Goal: Book appointment/travel/reservation

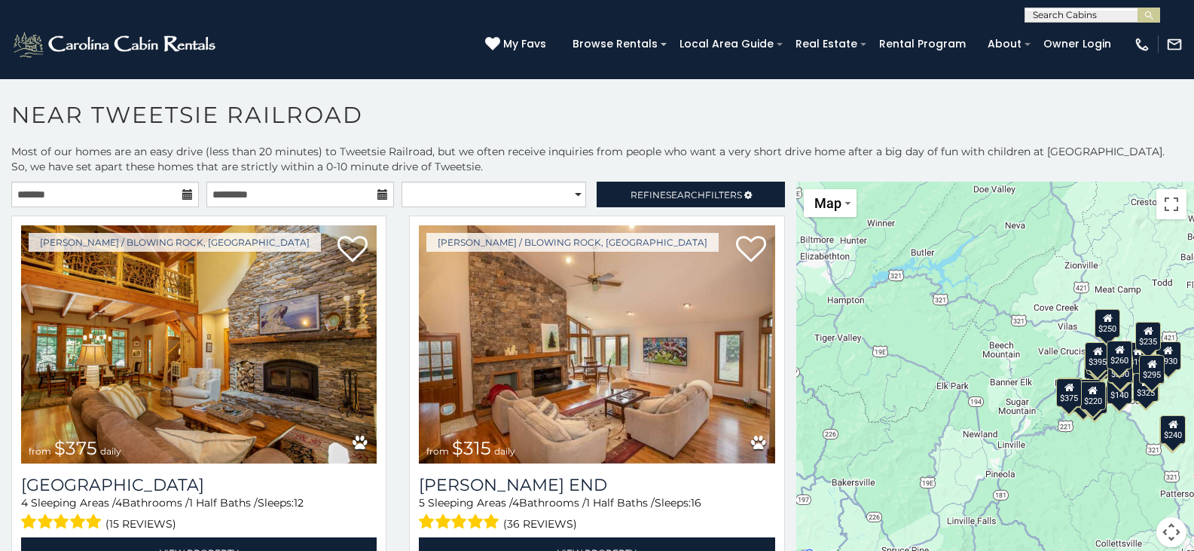
click at [182, 190] on icon at bounding box center [187, 194] width 11 height 11
click at [182, 192] on icon at bounding box center [187, 194] width 11 height 11
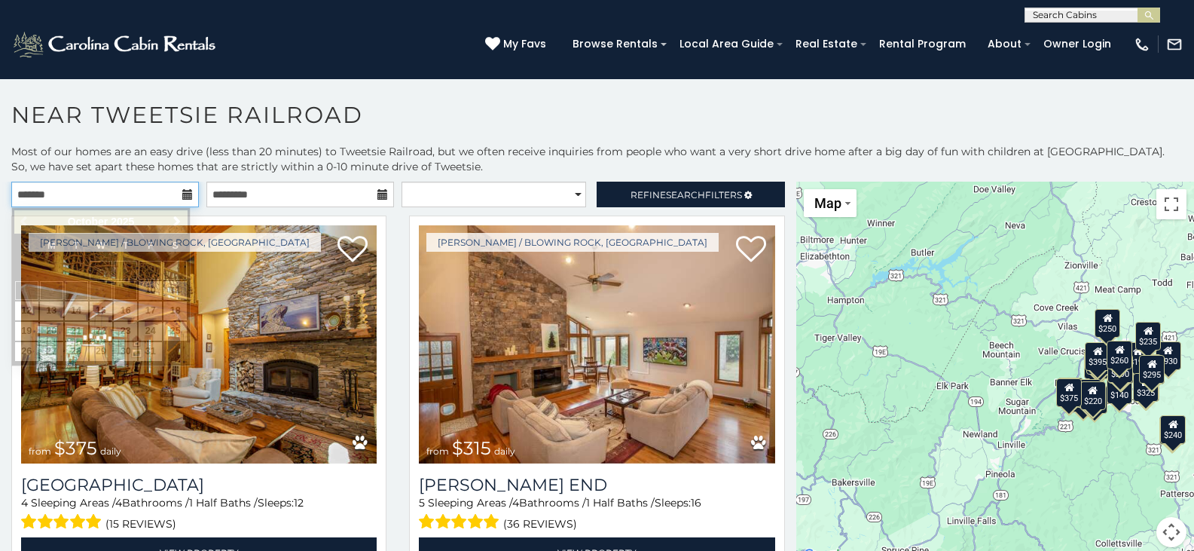
click at [53, 195] on input "text" at bounding box center [105, 195] width 188 height 26
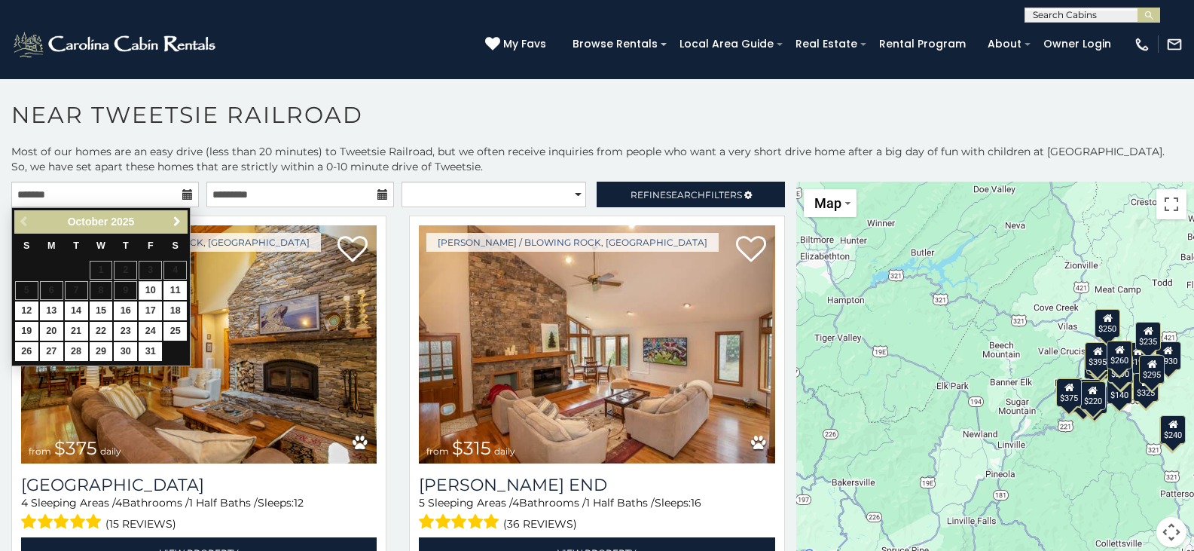
click at [178, 221] on span "Next" at bounding box center [177, 222] width 12 height 12
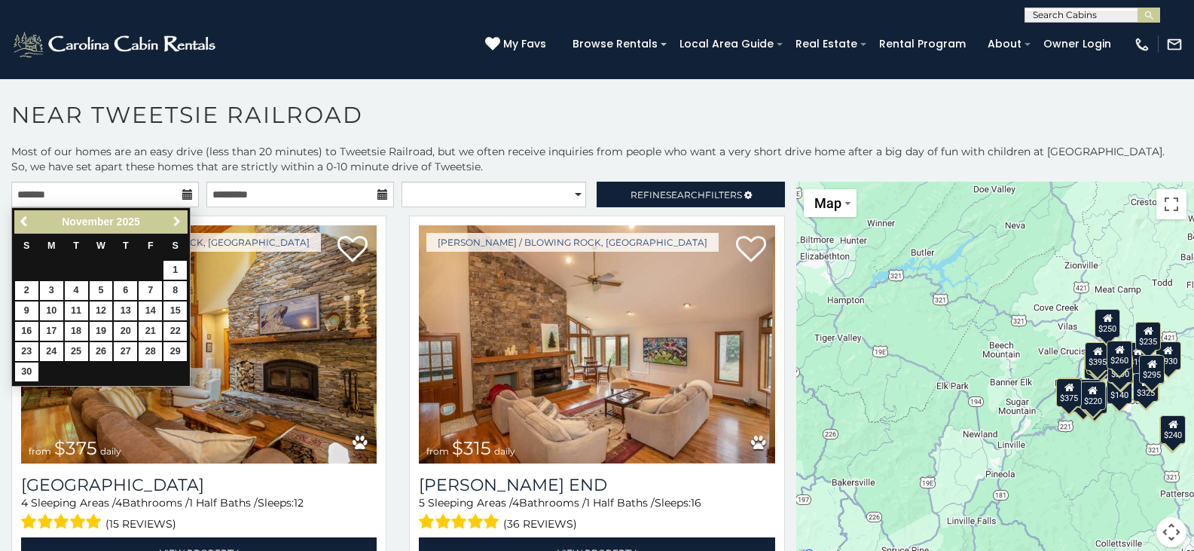
click at [178, 221] on span "Next" at bounding box center [177, 222] width 12 height 12
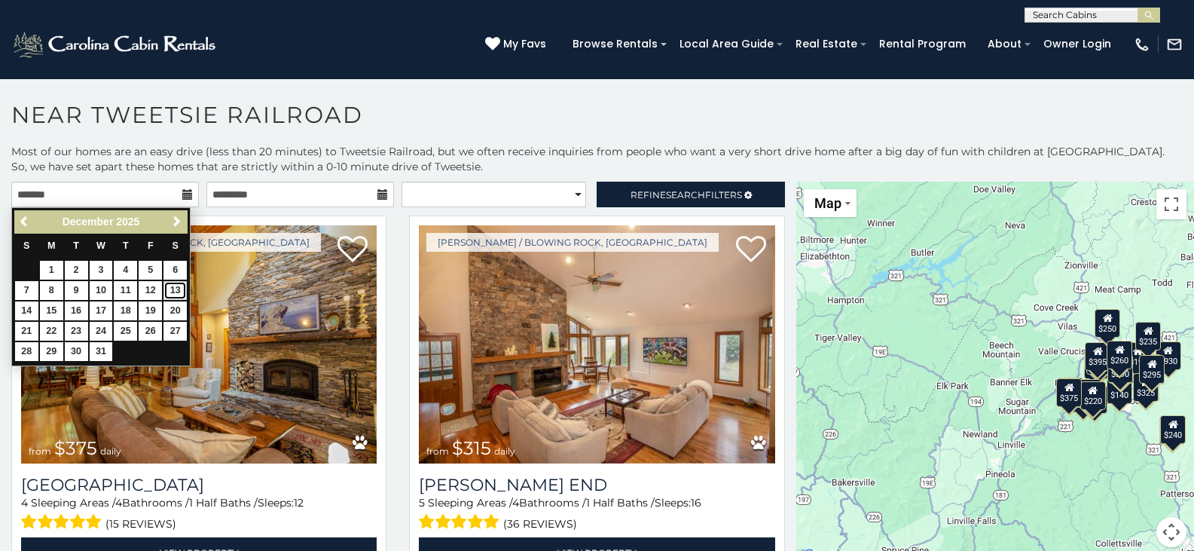
click at [176, 288] on link "13" at bounding box center [175, 290] width 23 height 19
type input "**********"
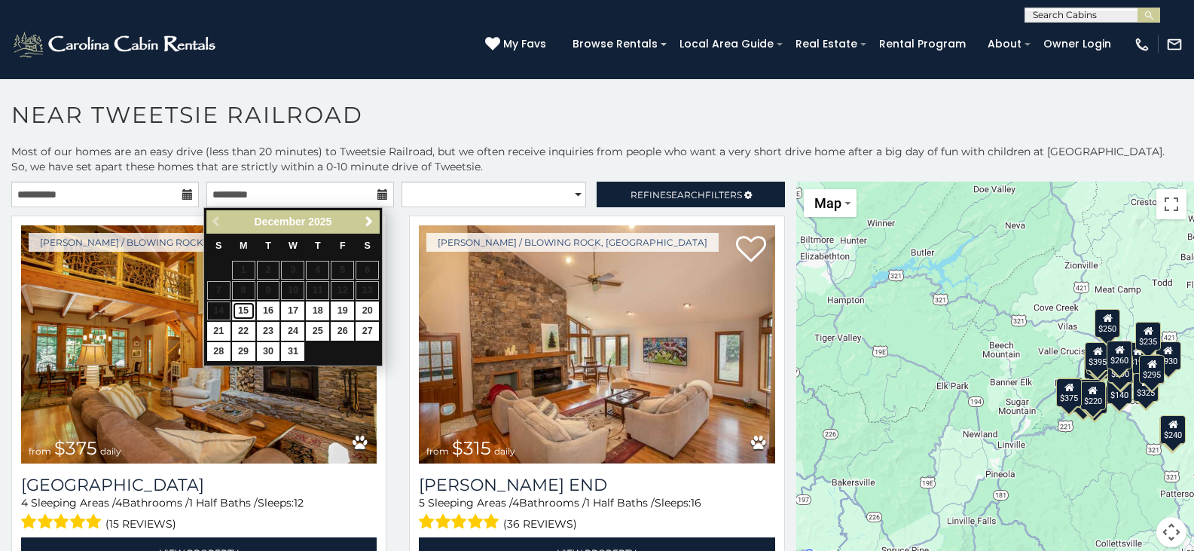
click at [247, 309] on link "15" at bounding box center [243, 310] width 23 height 19
type input "**********"
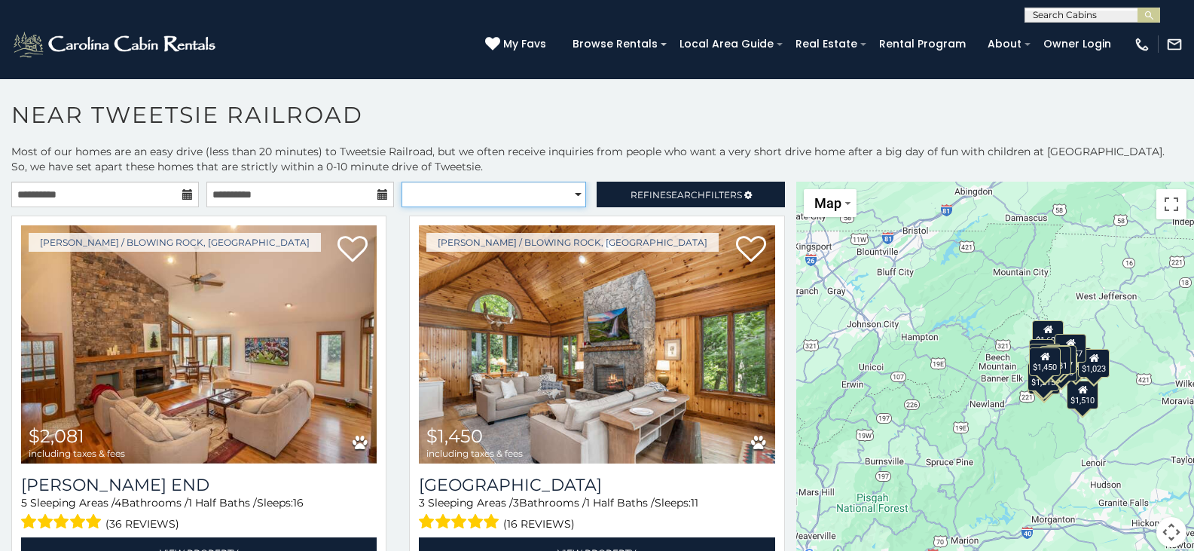
click at [570, 196] on select "**********" at bounding box center [494, 195] width 185 height 26
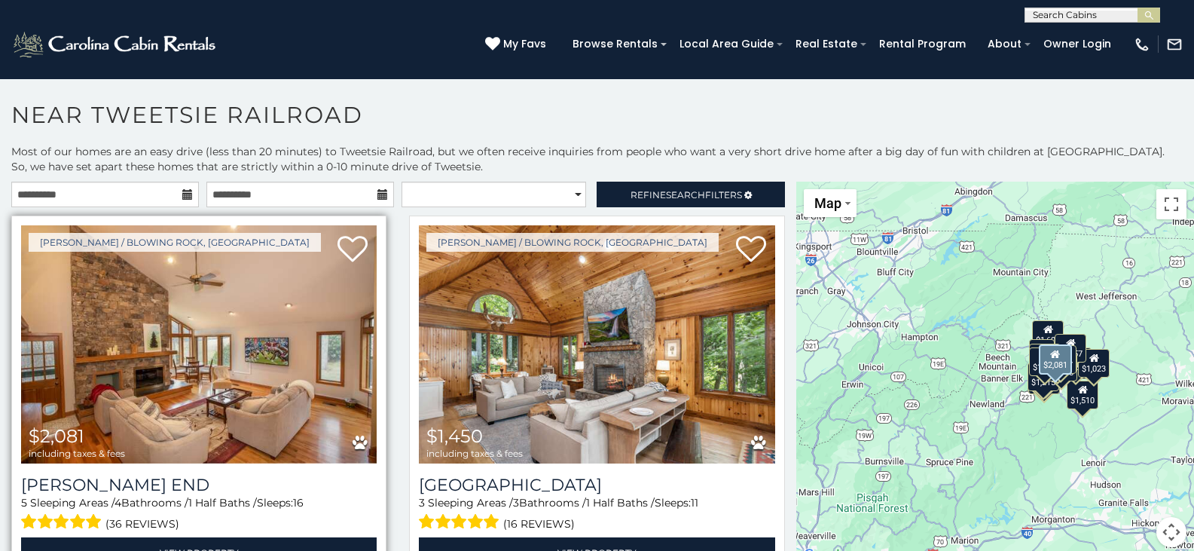
click at [323, 357] on img at bounding box center [199, 344] width 356 height 238
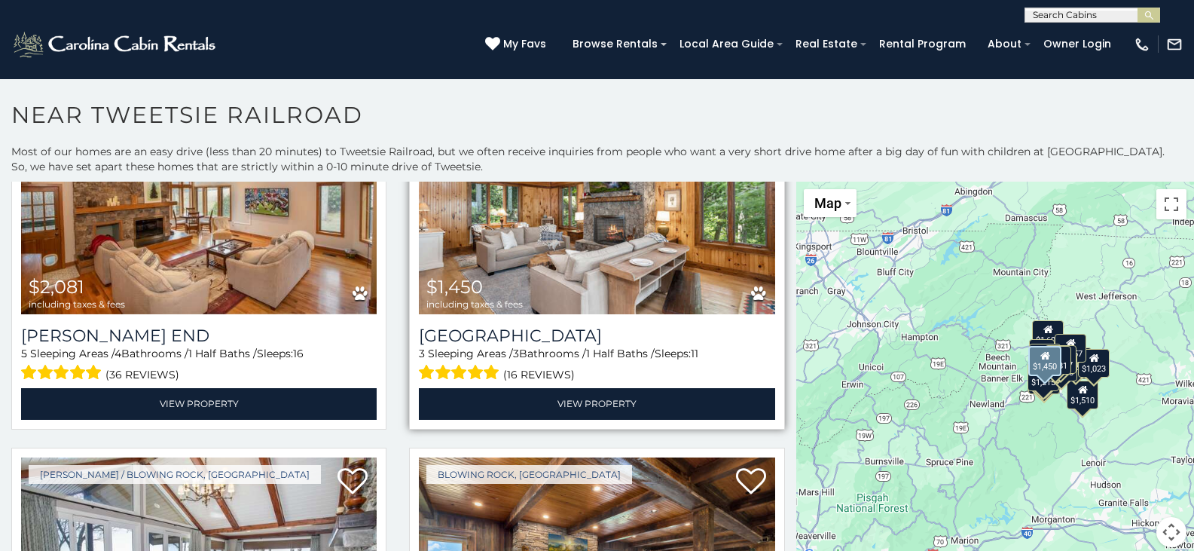
scroll to position [151, 0]
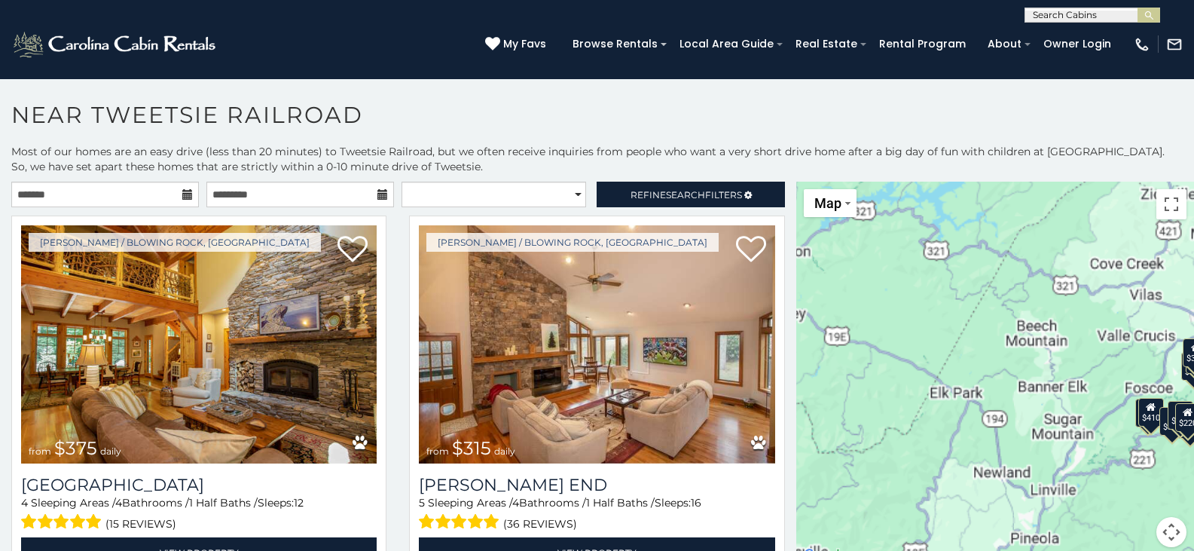
click at [182, 197] on icon at bounding box center [187, 194] width 11 height 11
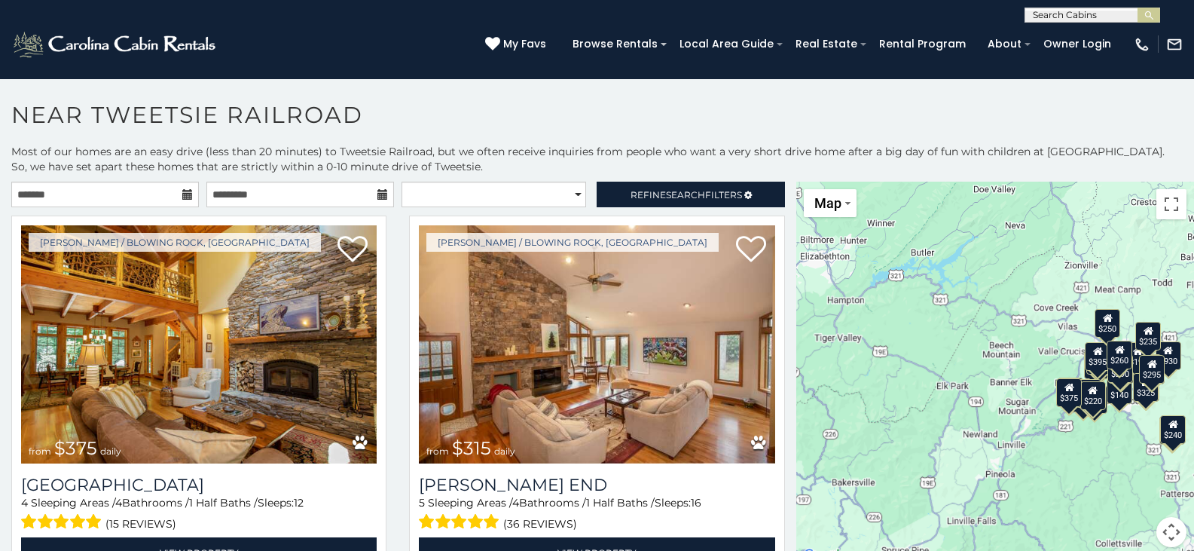
click at [182, 197] on icon at bounding box center [187, 194] width 11 height 11
click at [182, 196] on icon at bounding box center [187, 194] width 11 height 11
click at [27, 198] on input "text" at bounding box center [105, 195] width 188 height 26
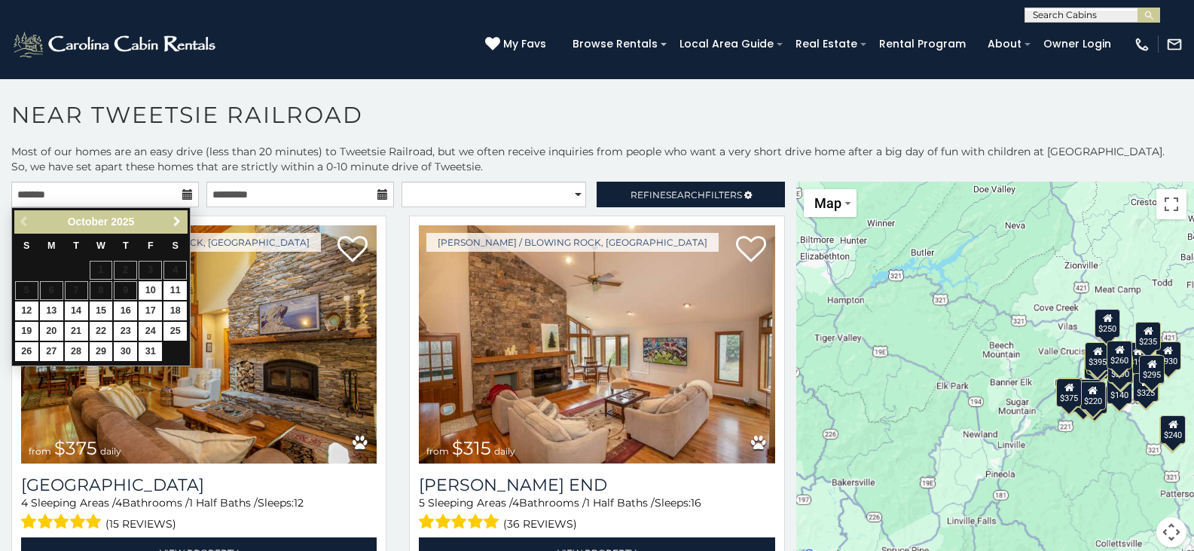
click at [175, 222] on span "Next" at bounding box center [177, 222] width 12 height 12
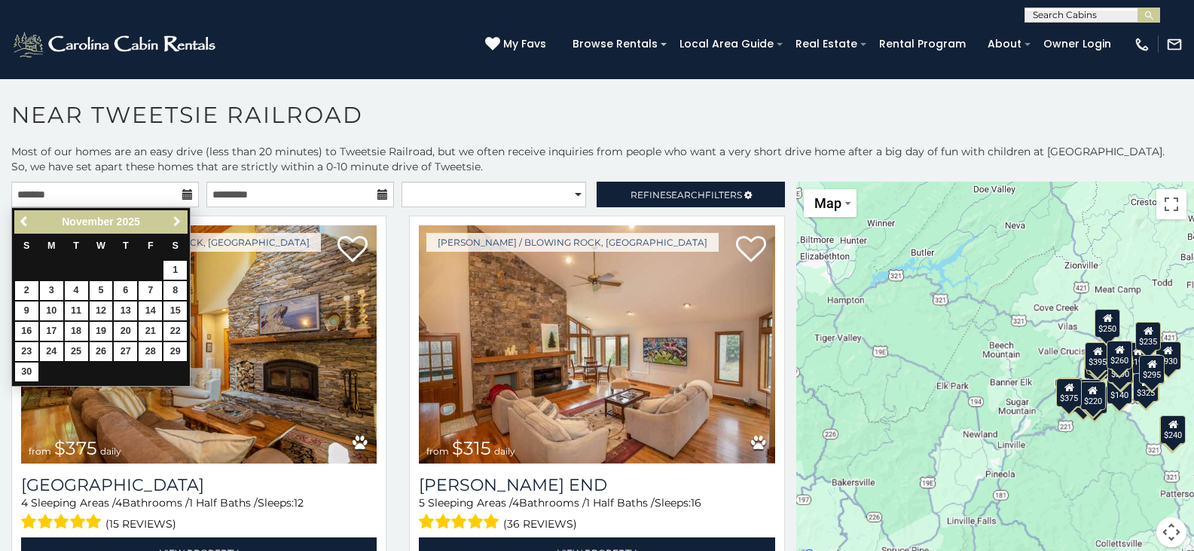
click at [175, 222] on span "Next" at bounding box center [177, 222] width 12 height 12
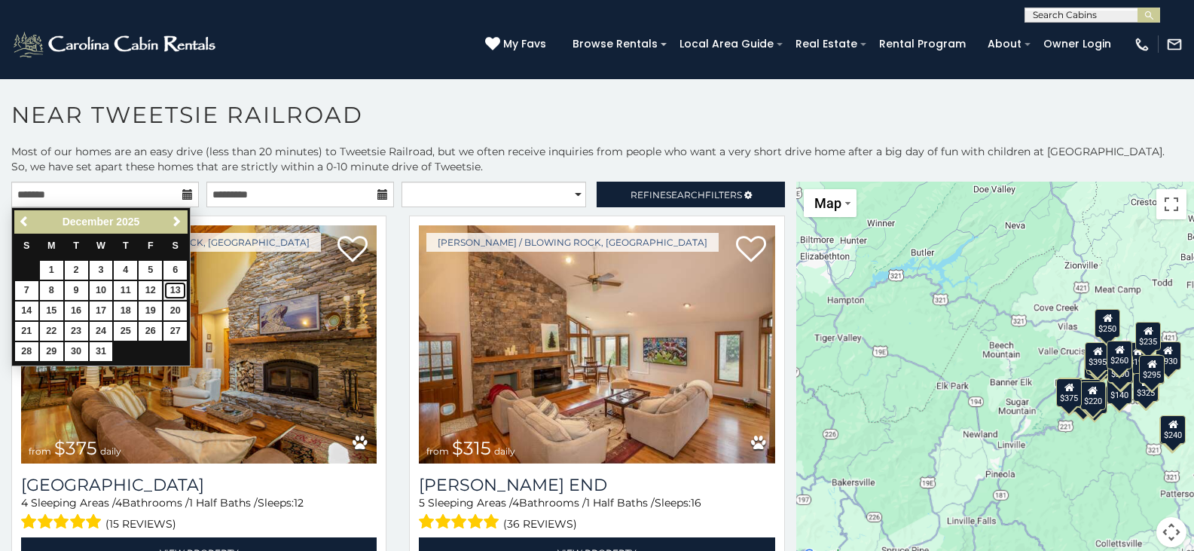
click at [173, 291] on link "13" at bounding box center [175, 290] width 23 height 19
type input "**********"
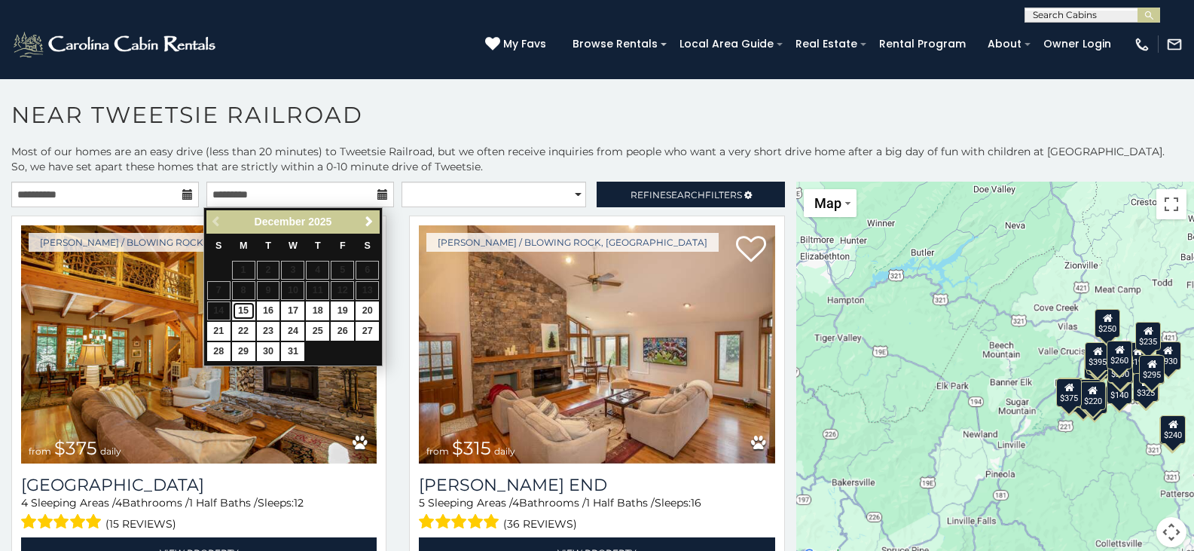
click at [244, 307] on link "15" at bounding box center [243, 310] width 23 height 19
type input "**********"
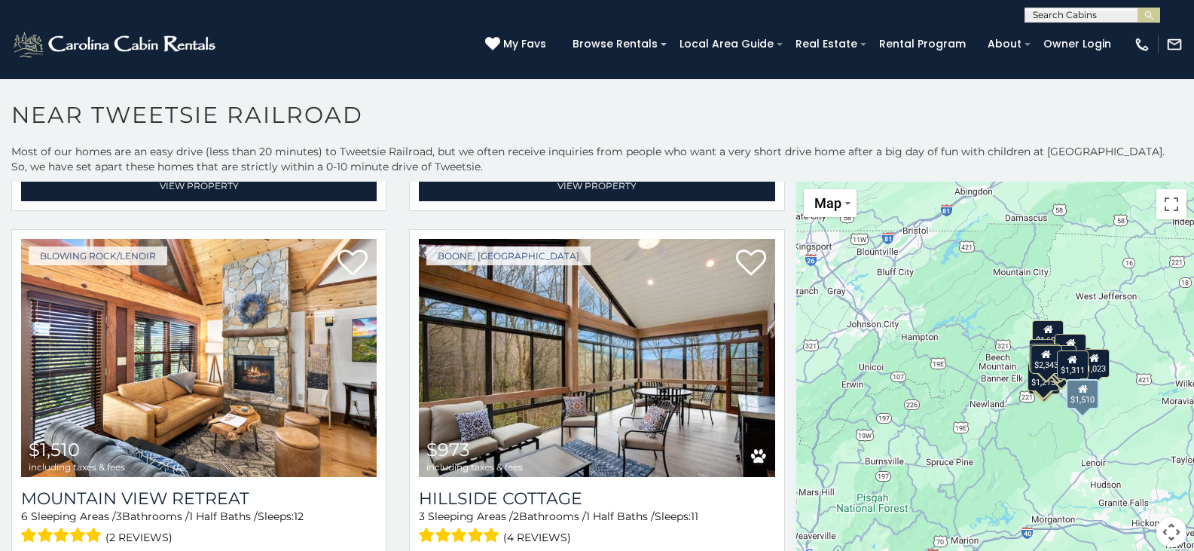
scroll to position [1130, 0]
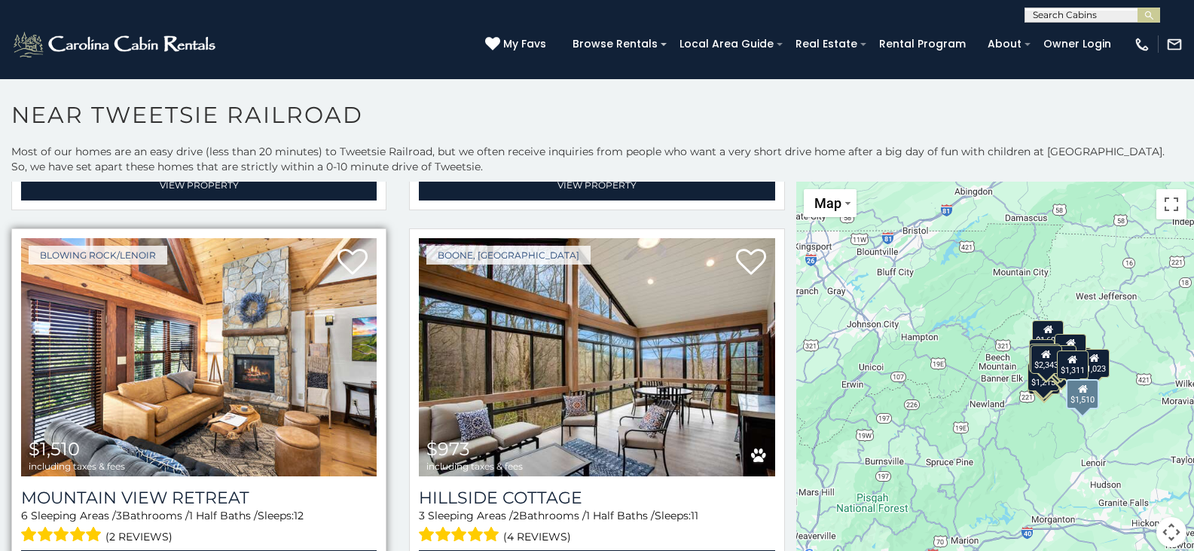
click at [166, 339] on img at bounding box center [199, 357] width 356 height 238
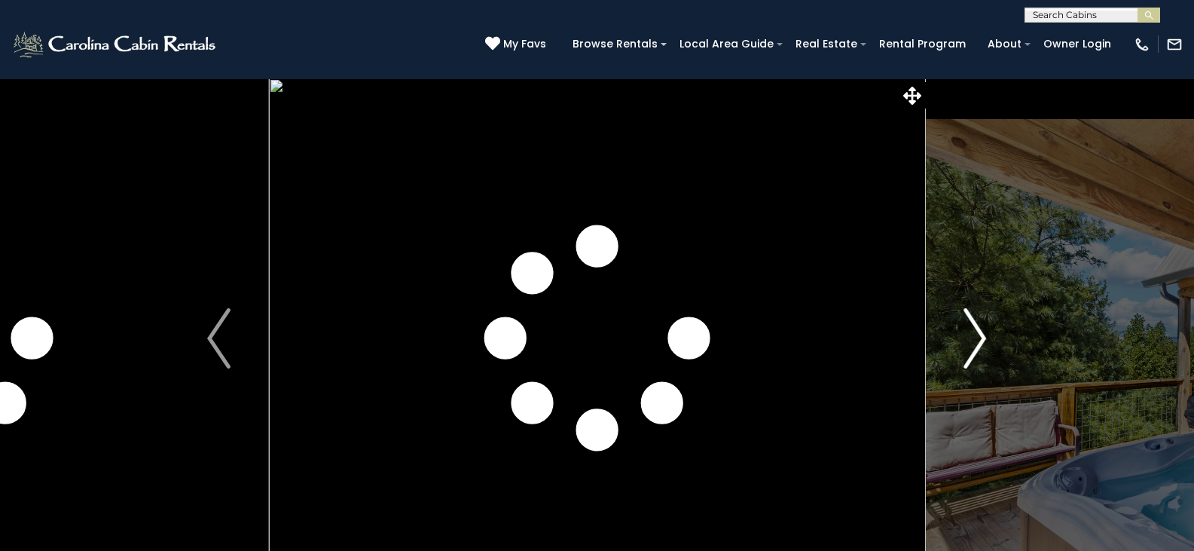
click at [983, 344] on img "Next" at bounding box center [975, 338] width 23 height 60
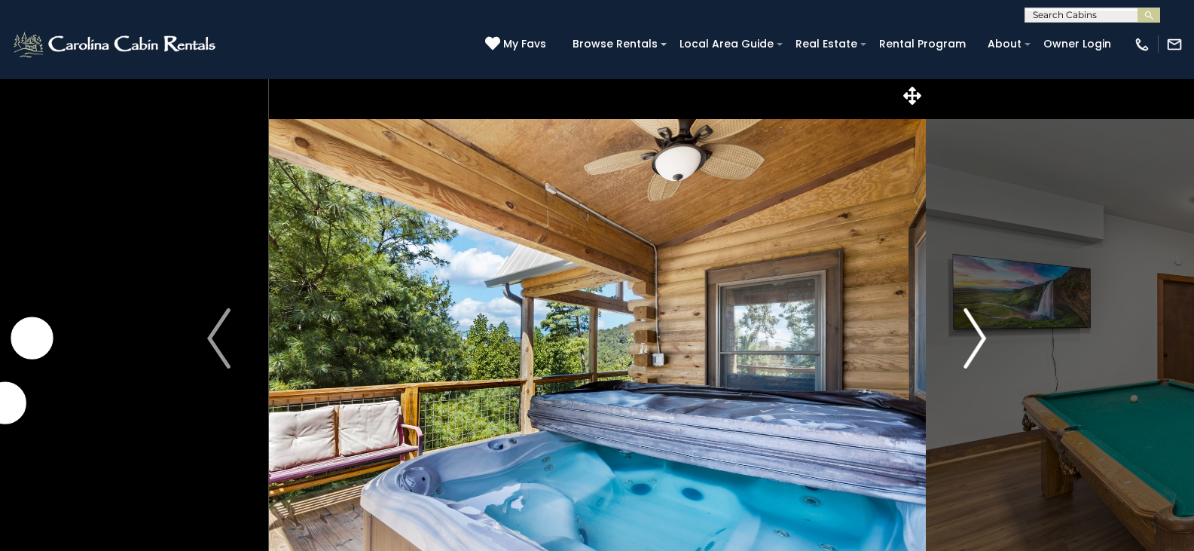
click at [978, 344] on img "Next" at bounding box center [975, 338] width 23 height 60
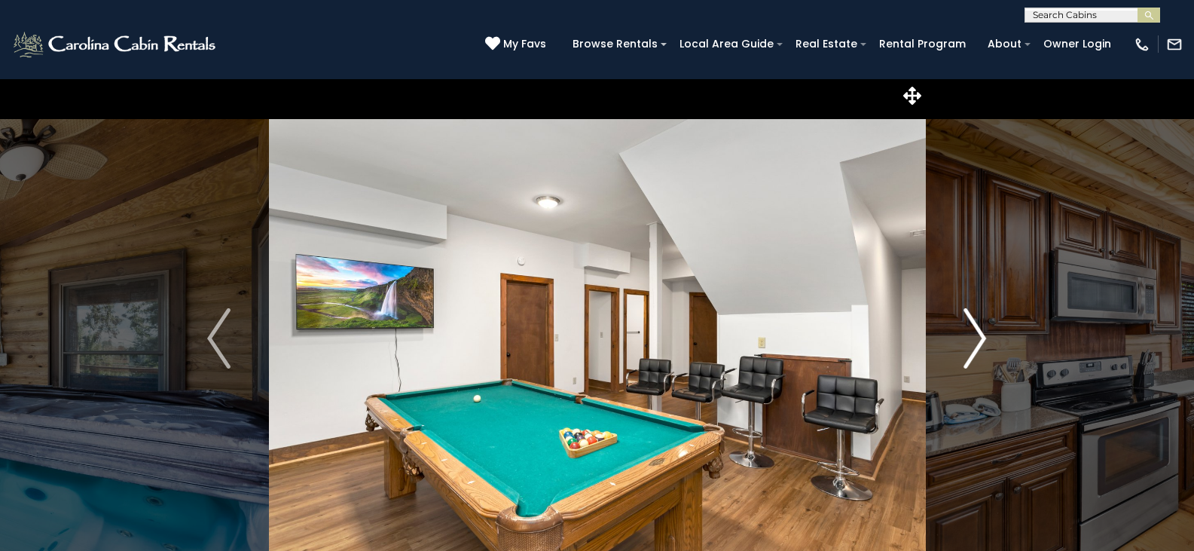
click at [978, 344] on img "Next" at bounding box center [975, 338] width 23 height 60
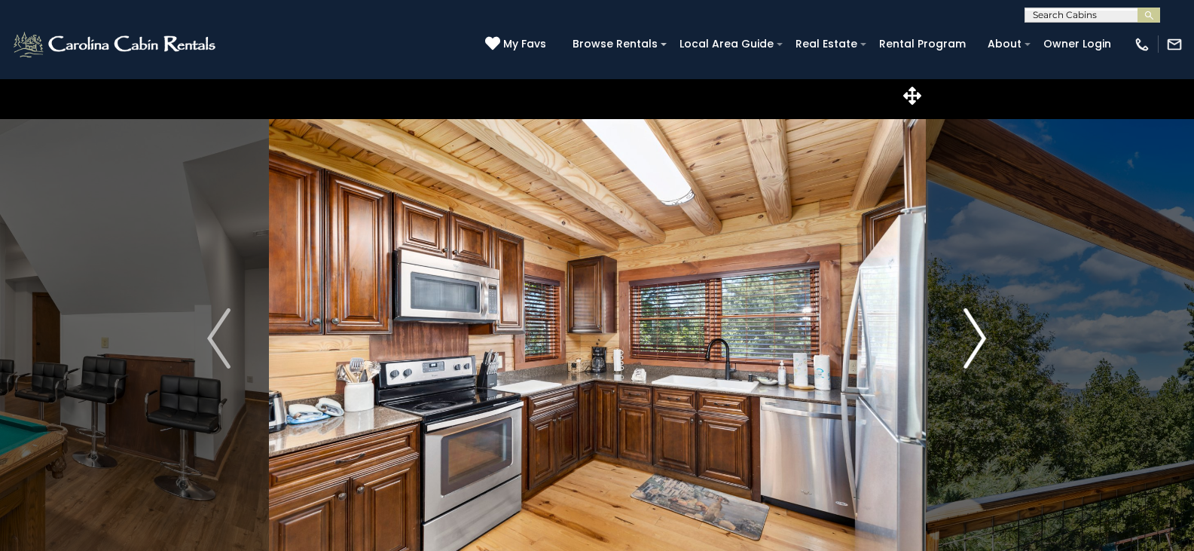
click at [978, 344] on img "Next" at bounding box center [975, 338] width 23 height 60
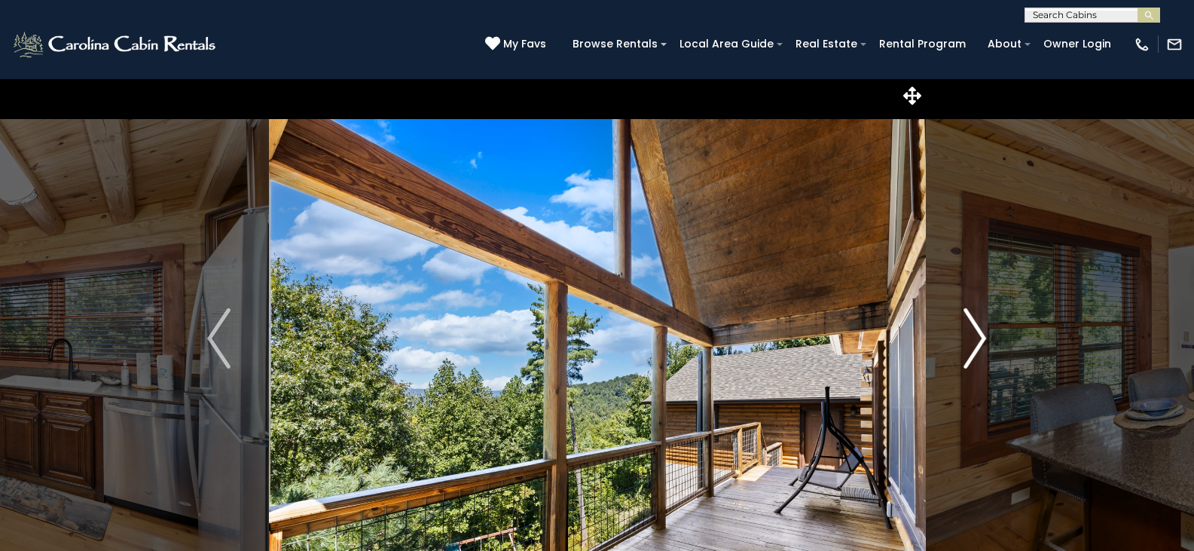
click at [978, 344] on img "Next" at bounding box center [975, 338] width 23 height 60
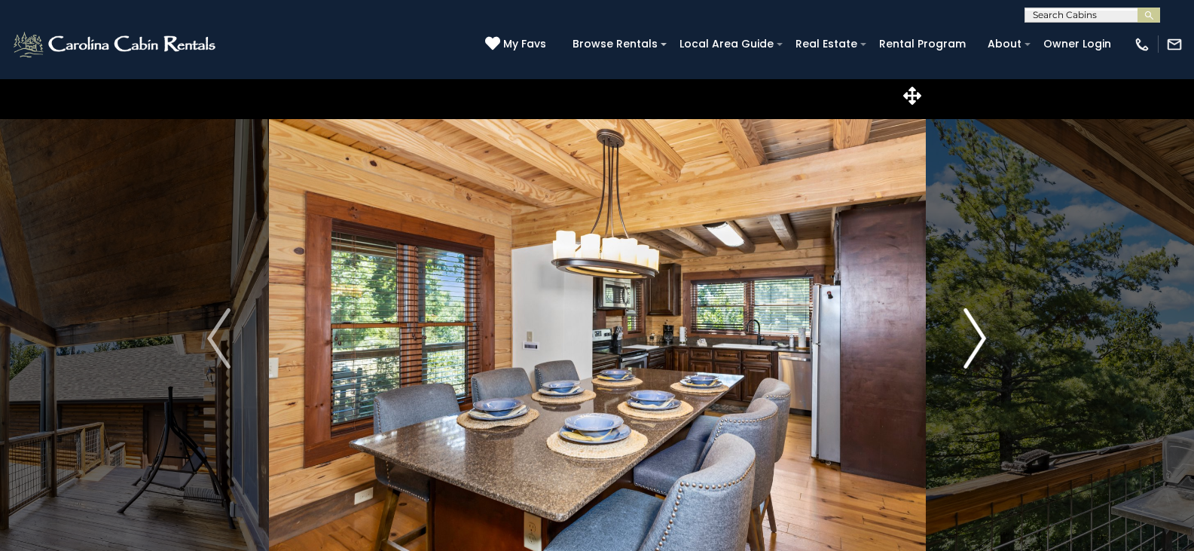
click at [978, 344] on img "Next" at bounding box center [975, 338] width 23 height 60
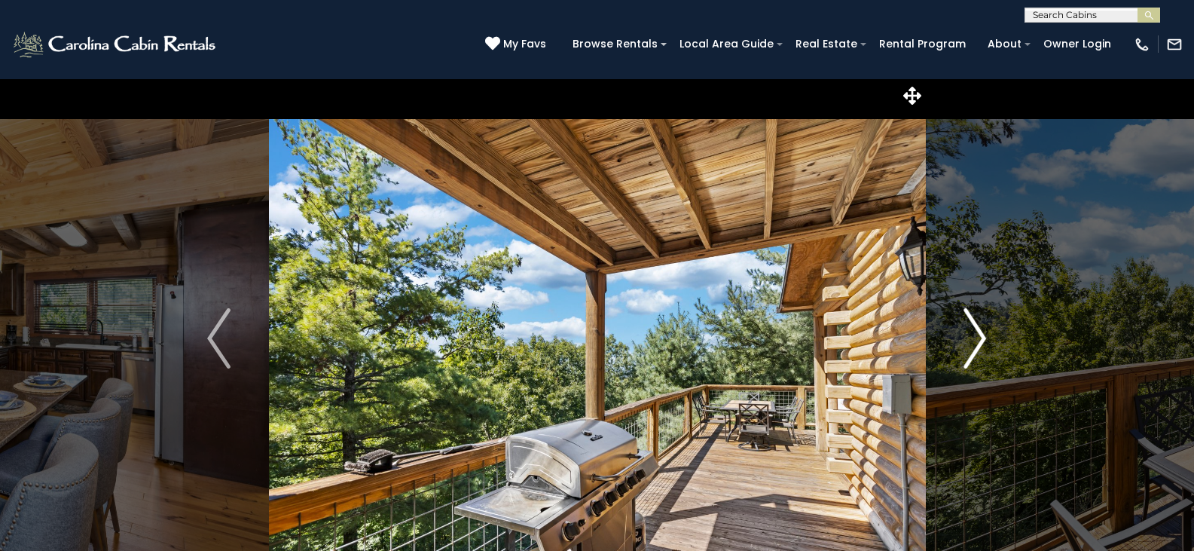
click at [978, 344] on img "Next" at bounding box center [975, 338] width 23 height 60
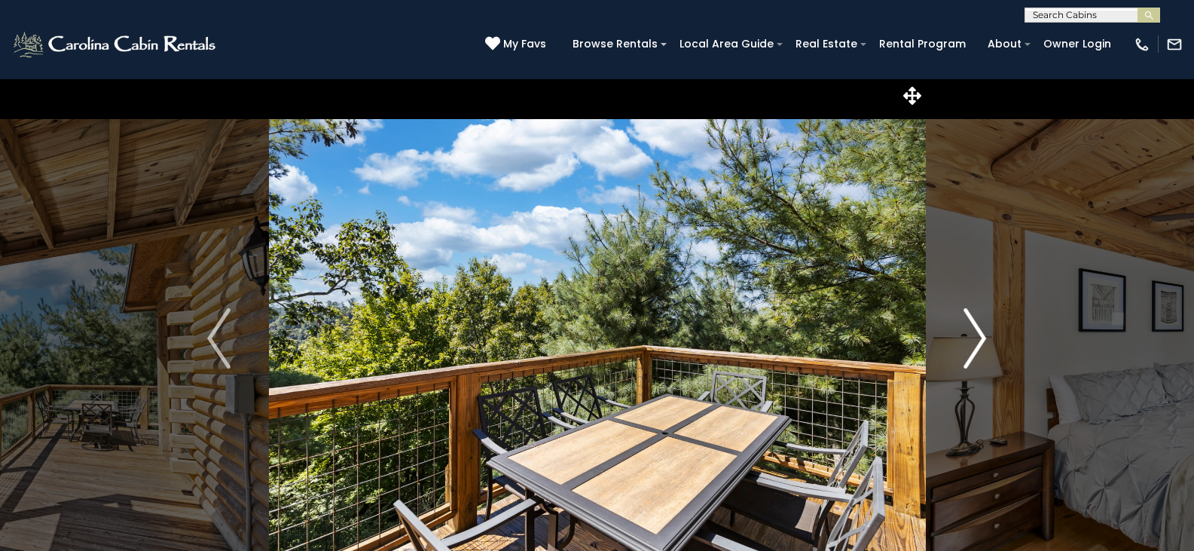
click at [978, 344] on img "Next" at bounding box center [975, 338] width 23 height 60
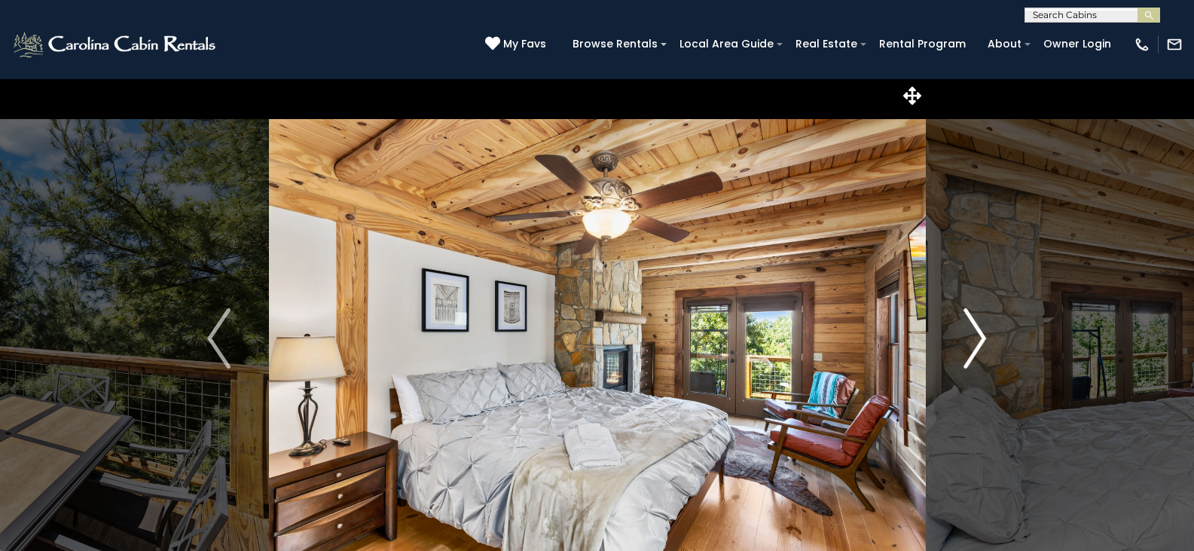
click at [978, 344] on img "Next" at bounding box center [975, 338] width 23 height 60
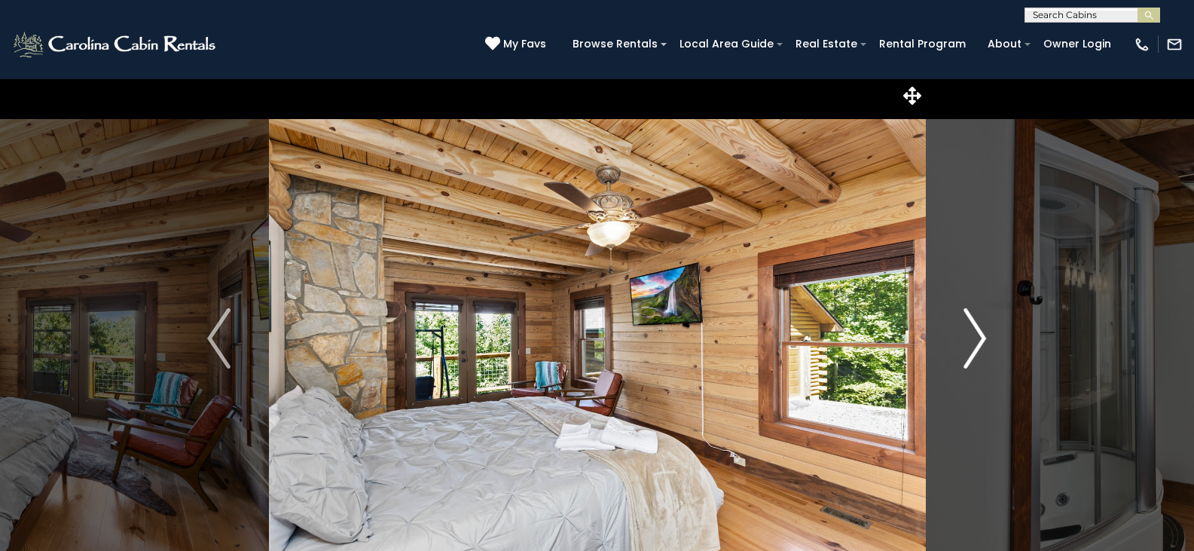
click at [978, 344] on img "Next" at bounding box center [975, 338] width 23 height 60
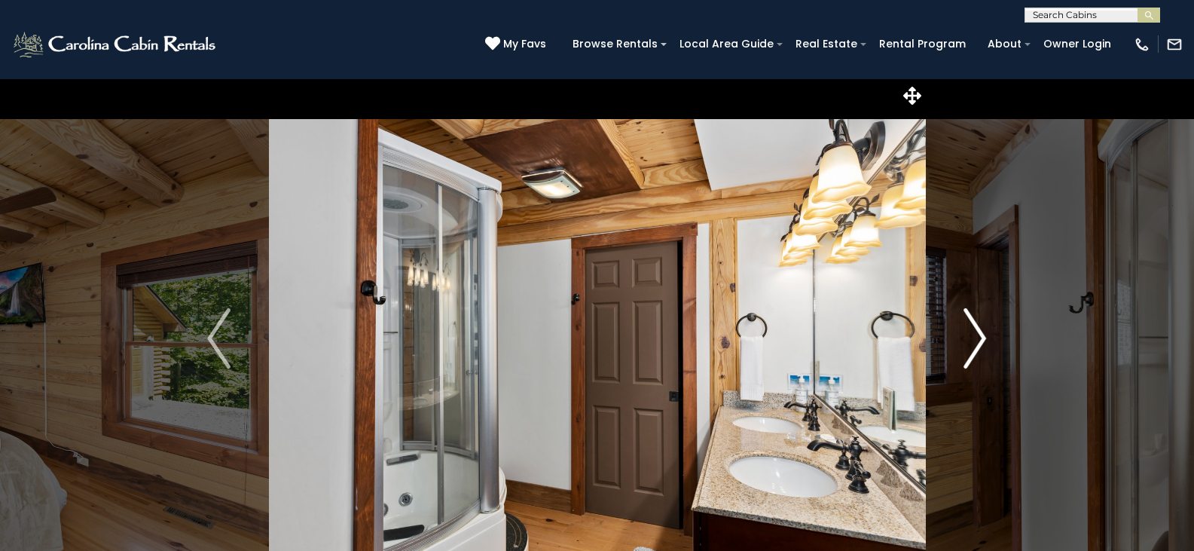
click at [978, 344] on img "Next" at bounding box center [975, 338] width 23 height 60
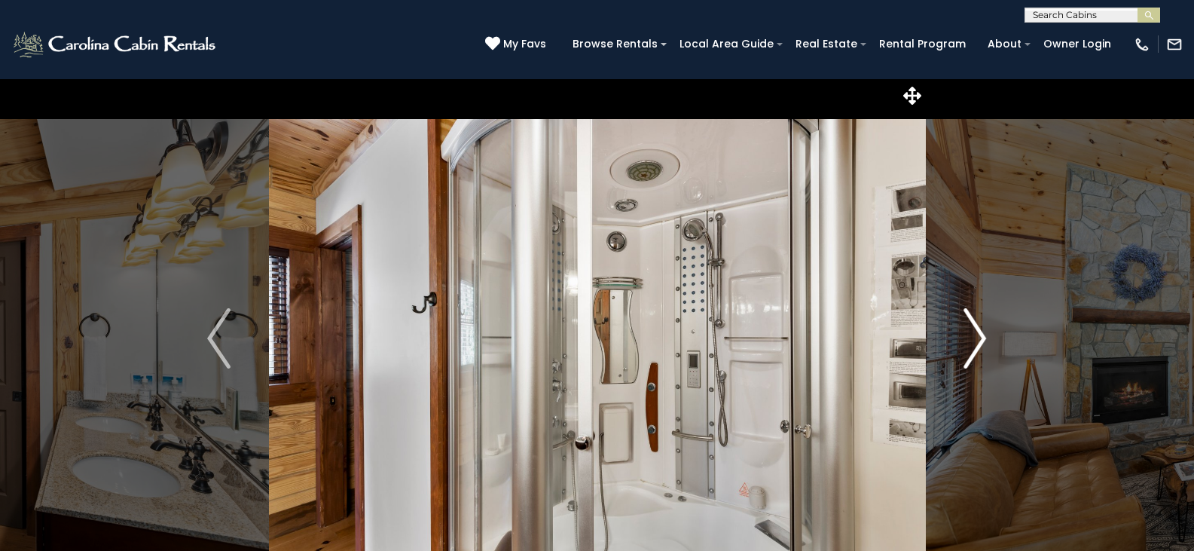
click at [978, 344] on img "Next" at bounding box center [975, 338] width 23 height 60
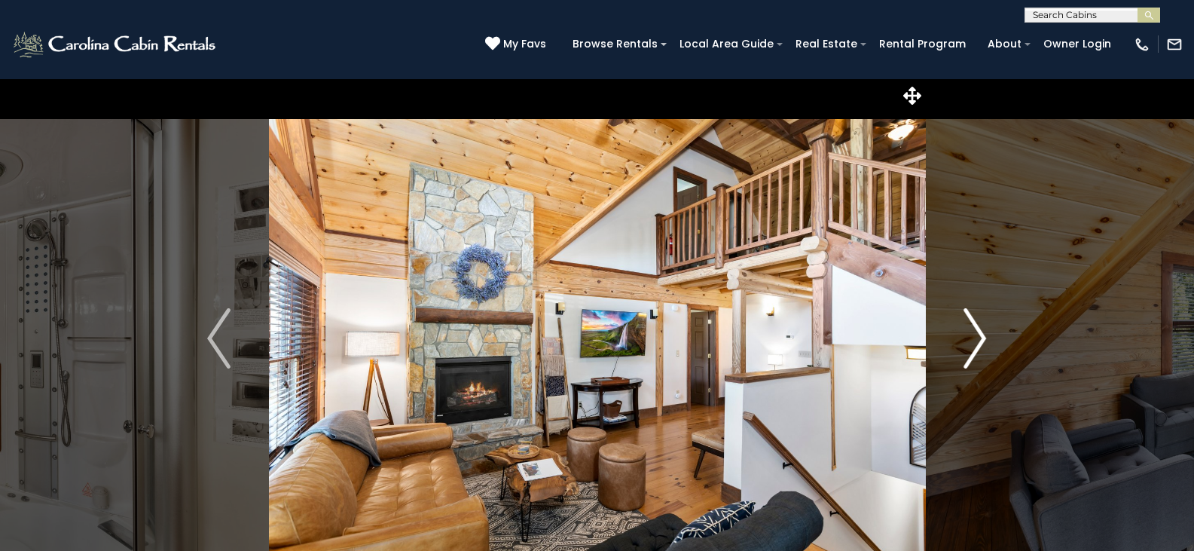
click at [978, 344] on img "Next" at bounding box center [975, 338] width 23 height 60
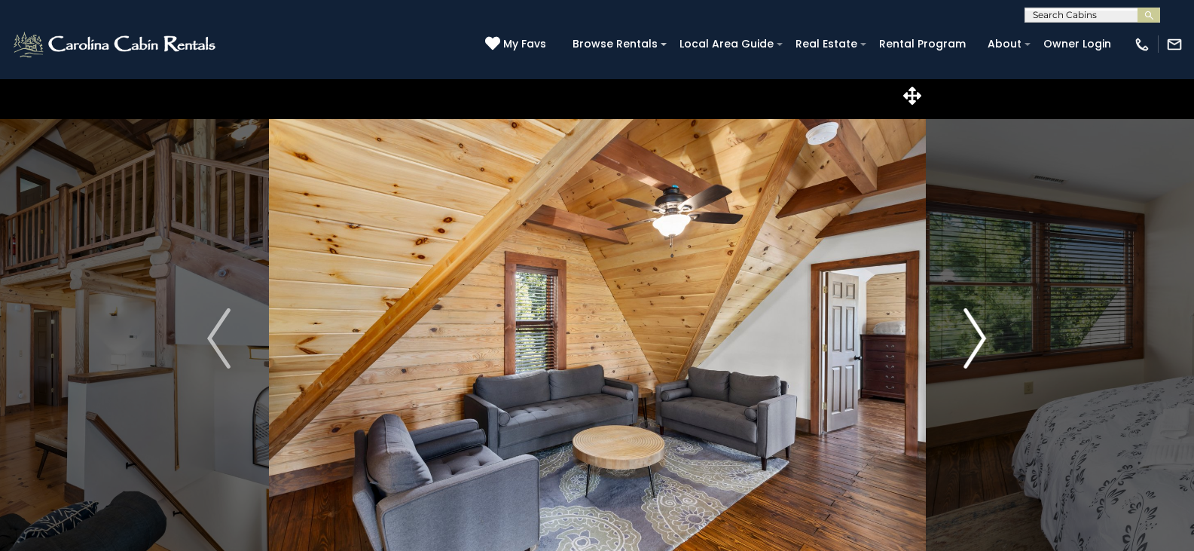
click at [978, 344] on img "Next" at bounding box center [975, 338] width 23 height 60
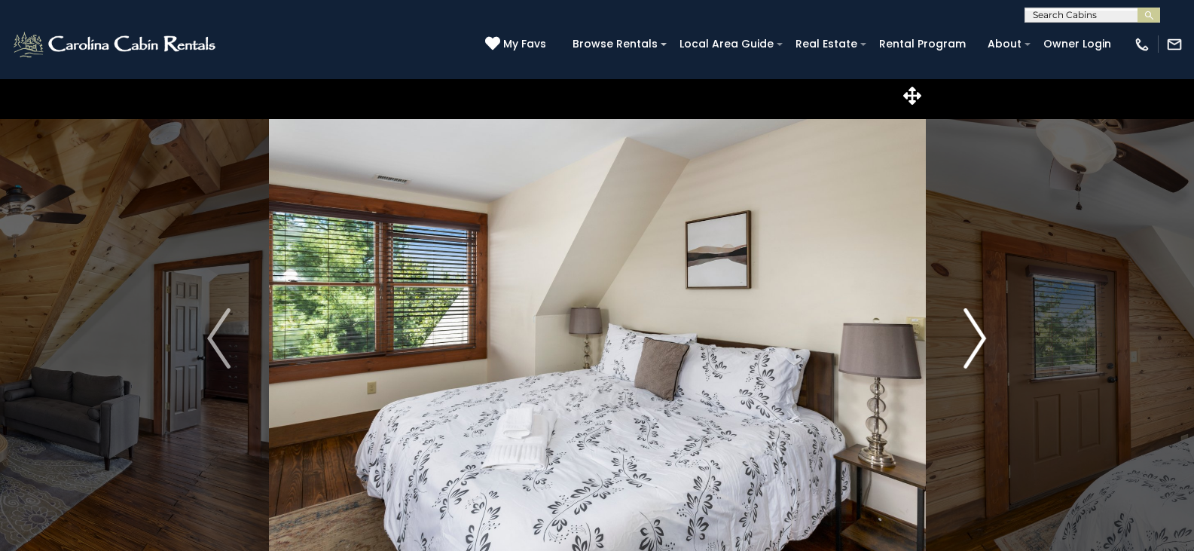
click at [978, 344] on img "Next" at bounding box center [975, 338] width 23 height 60
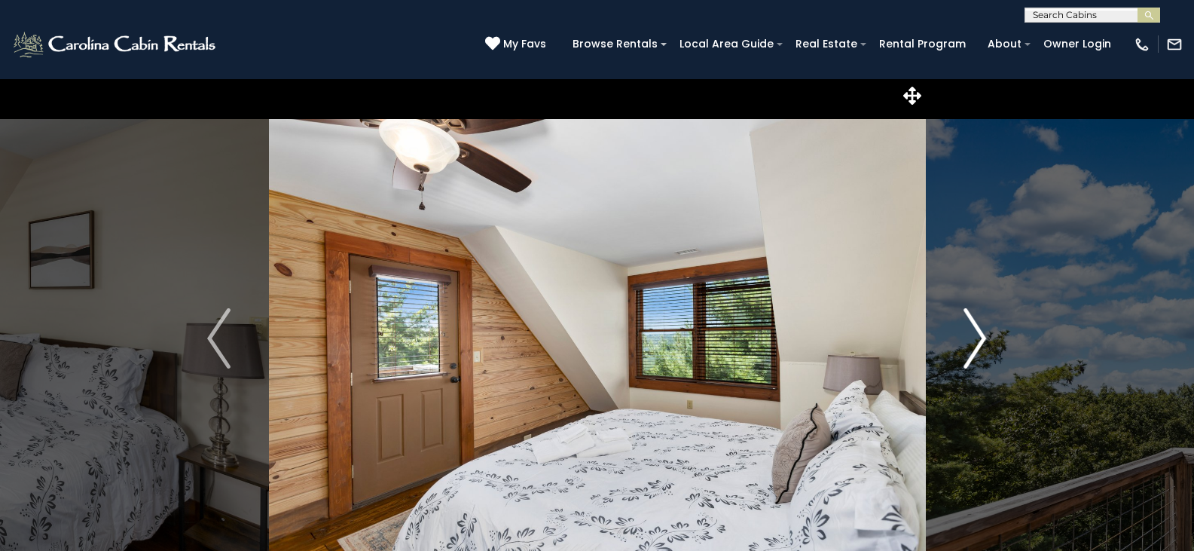
click at [978, 344] on img "Next" at bounding box center [975, 338] width 23 height 60
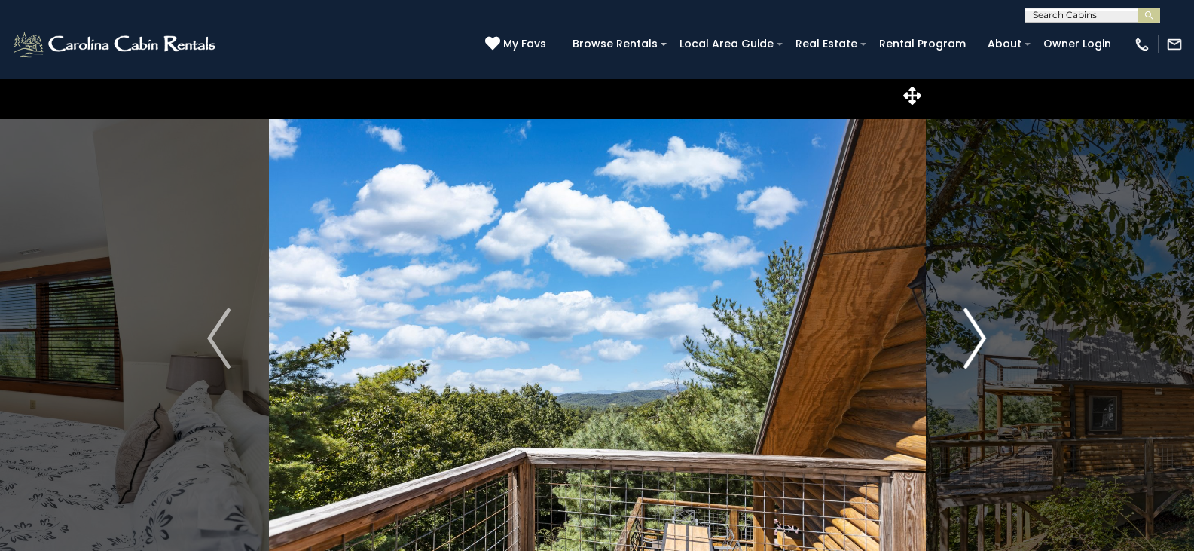
click at [978, 344] on img "Next" at bounding box center [975, 338] width 23 height 60
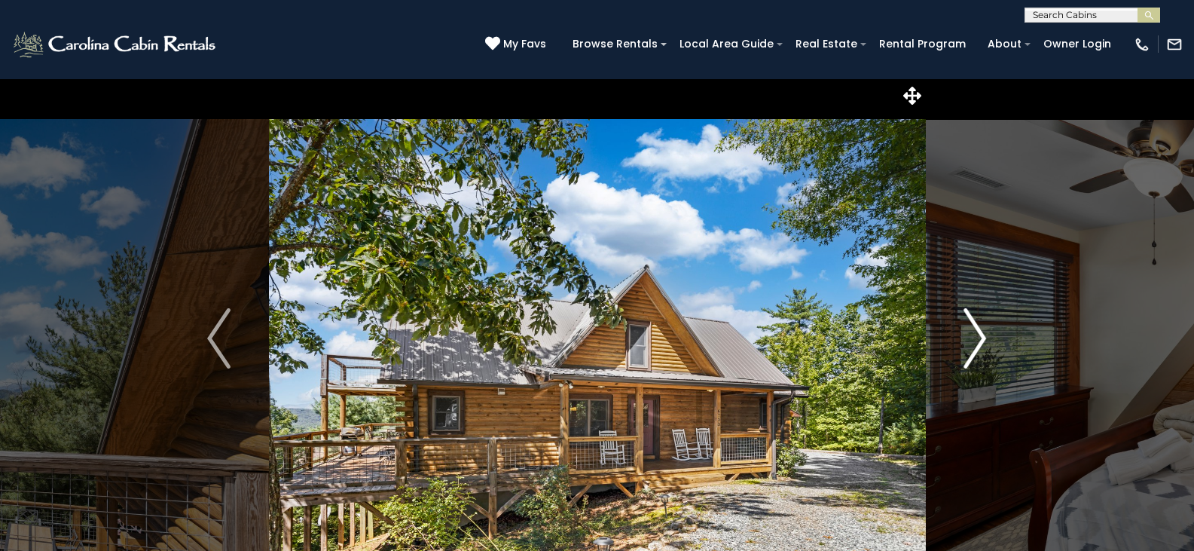
click at [978, 344] on img "Next" at bounding box center [975, 338] width 23 height 60
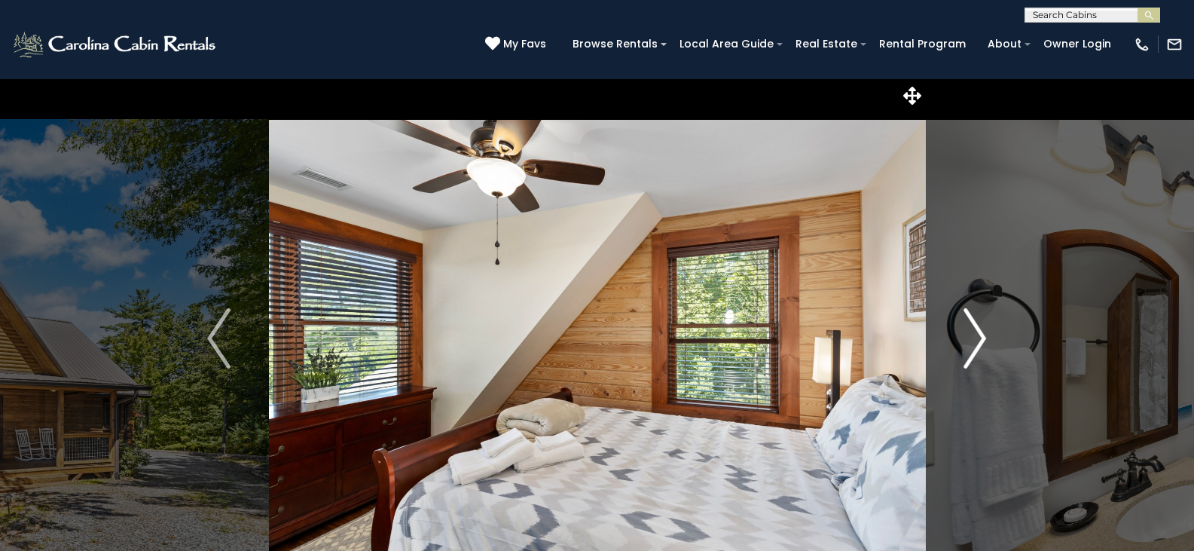
click at [978, 344] on img "Next" at bounding box center [975, 338] width 23 height 60
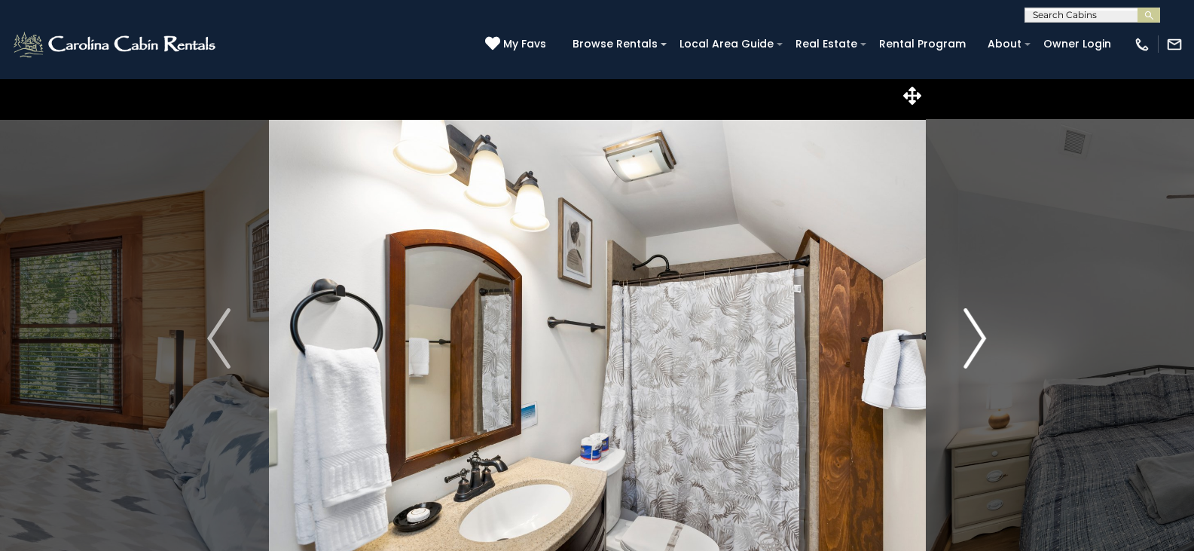
click at [978, 344] on img "Next" at bounding box center [975, 338] width 23 height 60
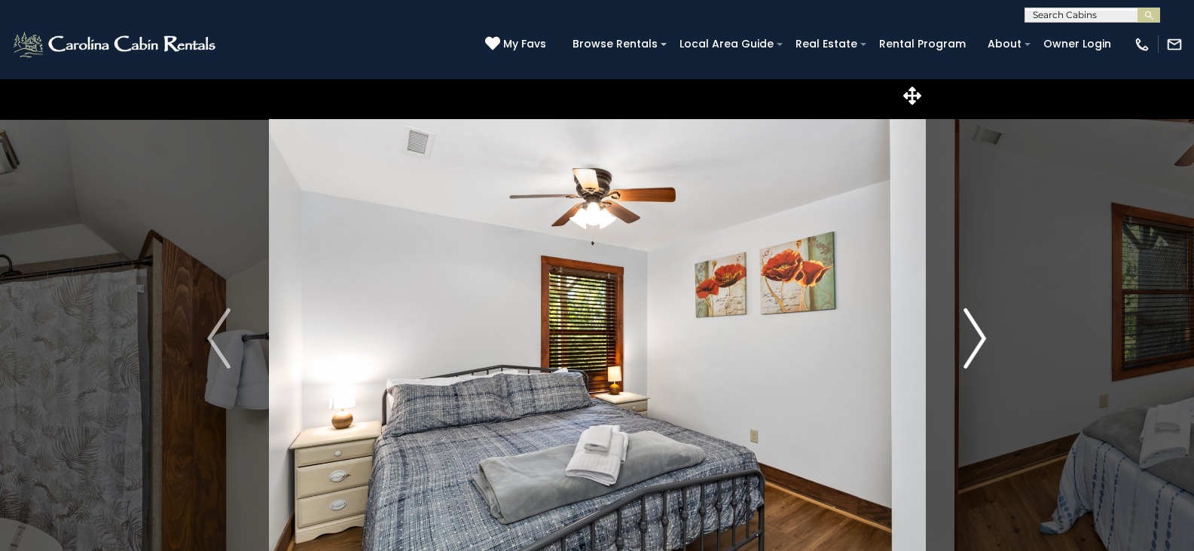
click at [978, 344] on img "Next" at bounding box center [975, 338] width 23 height 60
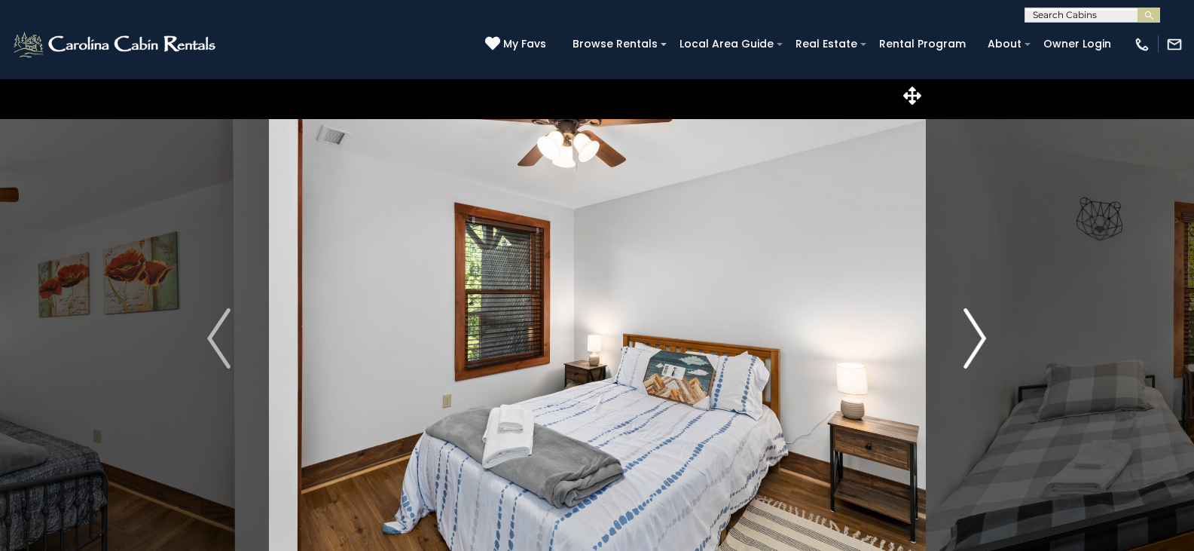
click at [978, 344] on img "Next" at bounding box center [975, 338] width 23 height 60
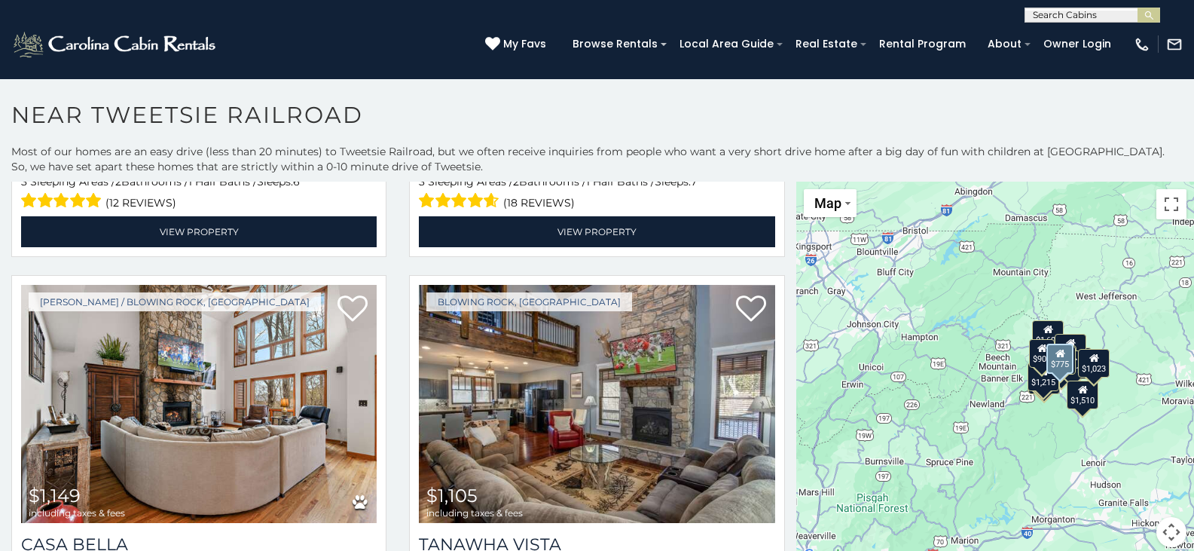
scroll to position [4898, 0]
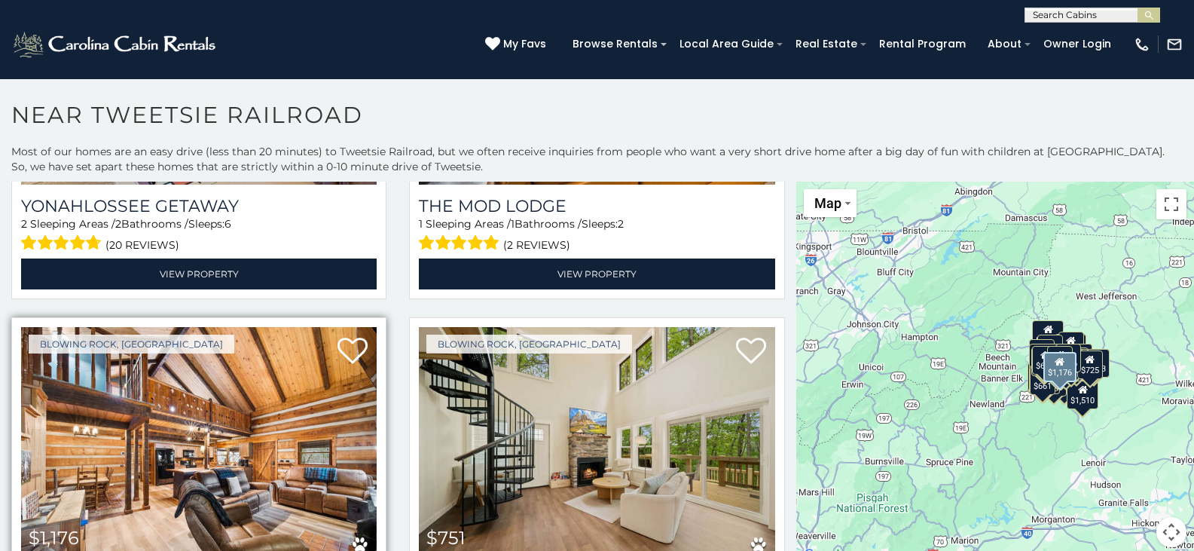
scroll to position [10199, 0]
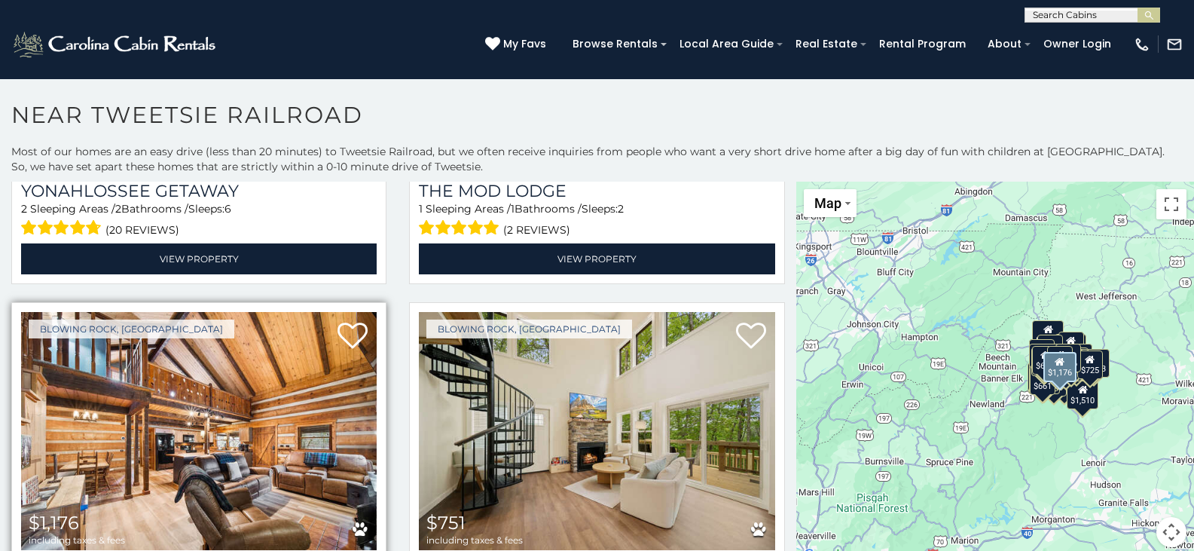
click at [224, 362] on img at bounding box center [199, 431] width 356 height 238
click at [209, 346] on img at bounding box center [199, 431] width 356 height 238
click at [161, 339] on img at bounding box center [199, 431] width 356 height 238
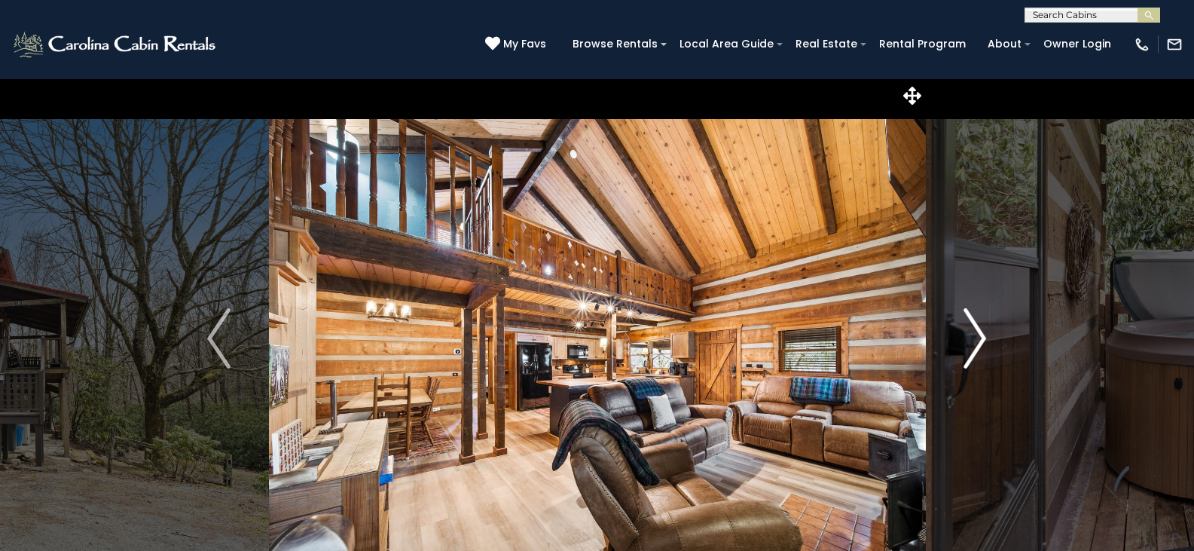
click at [983, 349] on img "Next" at bounding box center [975, 338] width 23 height 60
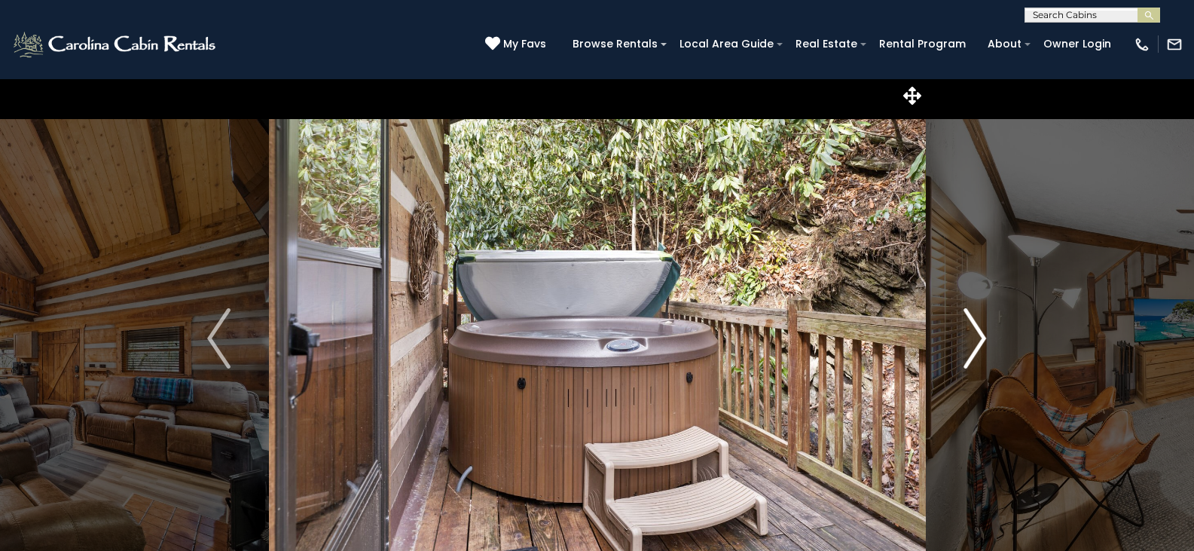
click at [983, 349] on img "Next" at bounding box center [975, 338] width 23 height 60
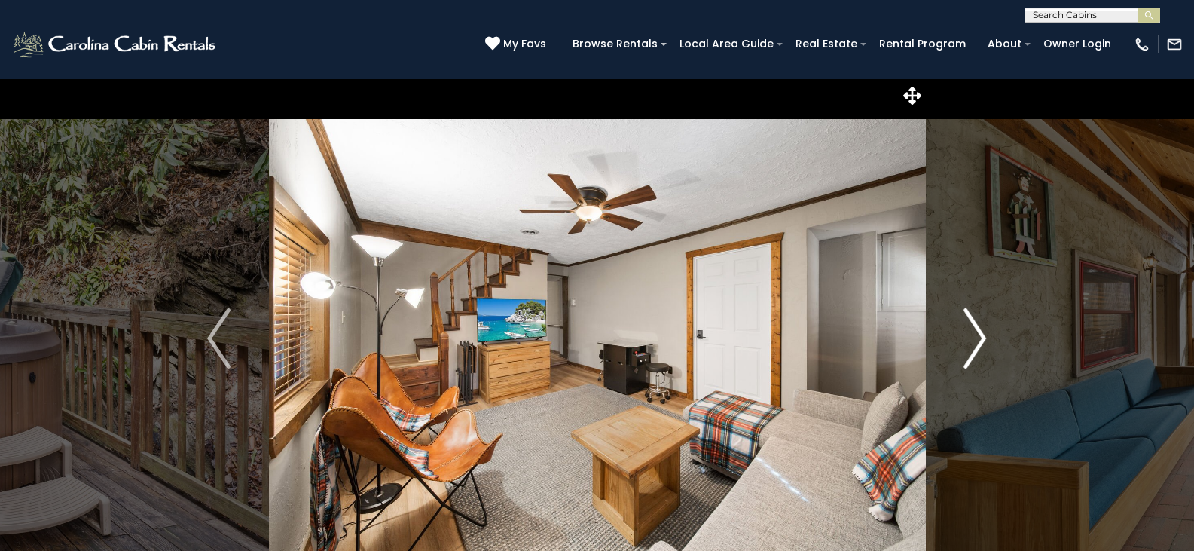
click at [983, 349] on img "Next" at bounding box center [975, 338] width 23 height 60
